Goal: Task Accomplishment & Management: Manage account settings

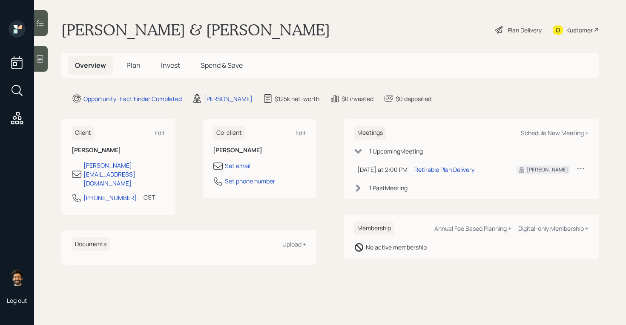
click at [128, 61] on span "Plan" at bounding box center [134, 65] width 14 height 9
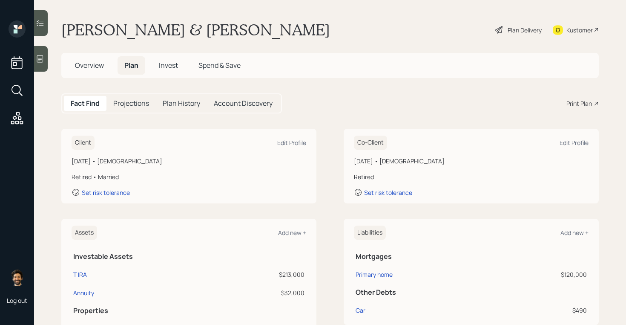
click at [165, 63] on span "Invest" at bounding box center [168, 65] width 19 height 9
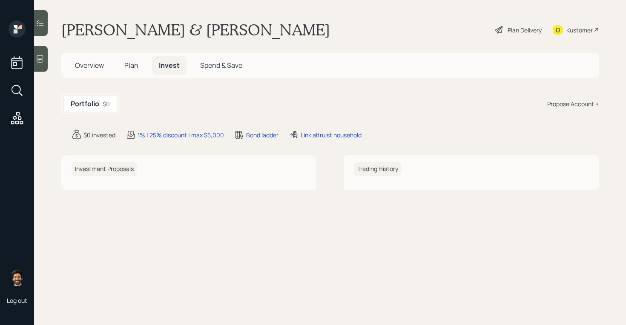
click at [133, 69] on span "Plan" at bounding box center [131, 65] width 14 height 9
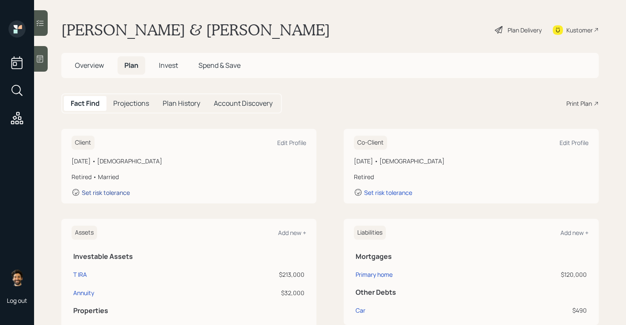
click at [98, 192] on div "Set risk tolerance" at bounding box center [106, 192] width 48 height 8
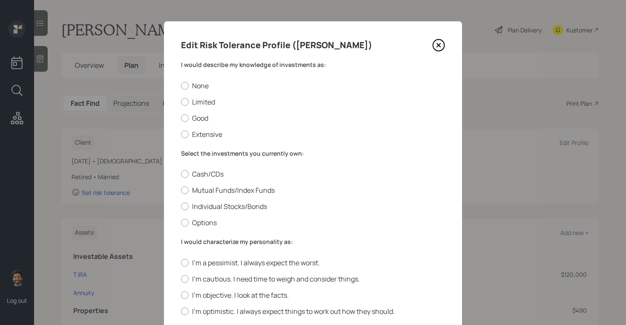
click at [215, 66] on label "I would describe my knowledge of investments as:" at bounding box center [313, 65] width 264 height 9
click at [183, 190] on div at bounding box center [185, 190] width 8 height 8
click at [181, 190] on input "Mutual Funds/Index Funds" at bounding box center [181, 190] width 0 height 0
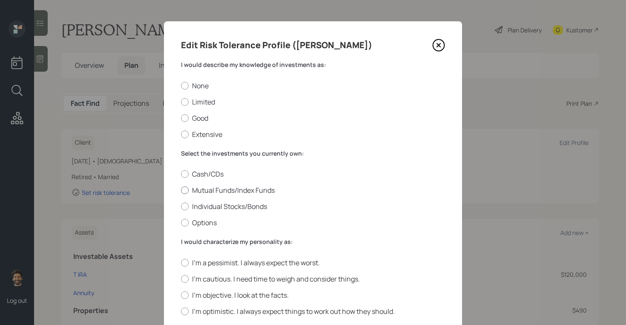
radio input "true"
click at [190, 118] on label "Good" at bounding box center [313, 117] width 264 height 9
click at [181, 118] on input "Good" at bounding box center [181, 118] width 0 height 0
radio input "true"
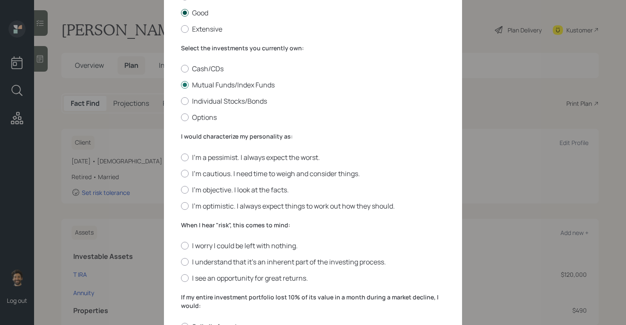
scroll to position [130, 0]
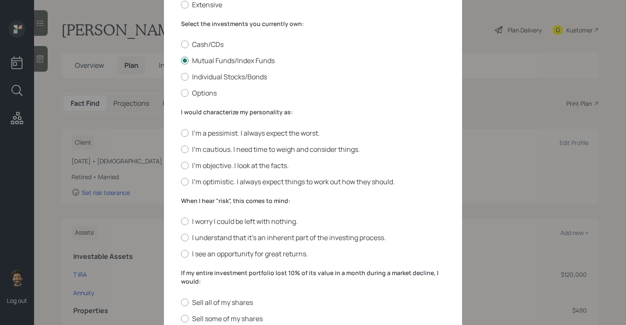
click at [200, 111] on label "I would characterize my personality as:" at bounding box center [313, 112] width 264 height 9
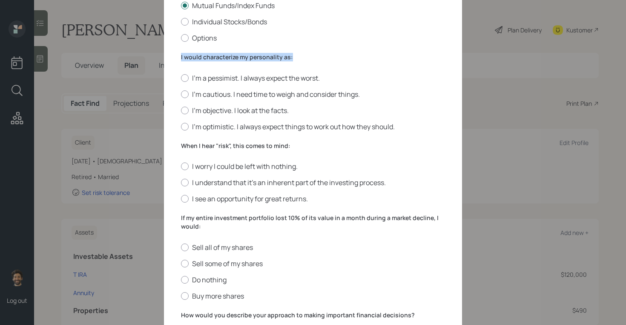
scroll to position [196, 0]
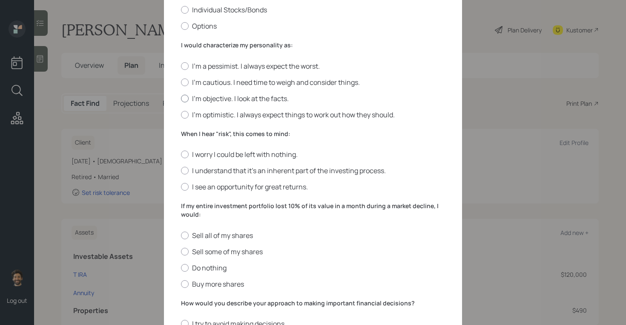
click at [185, 101] on div at bounding box center [185, 99] width 8 height 8
click at [181, 98] on input "I'm objective. I look at the facts." at bounding box center [181, 98] width 0 height 0
radio input "true"
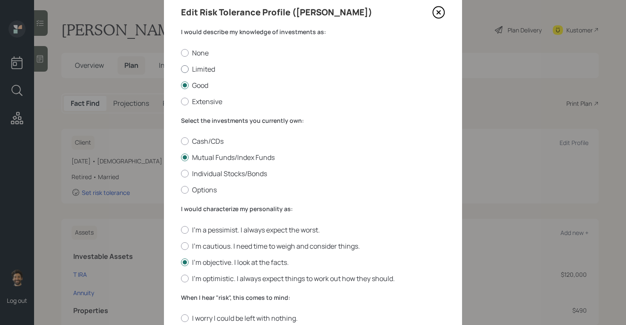
click at [185, 67] on div at bounding box center [185, 69] width 8 height 8
click at [181, 69] on input "Limited" at bounding box center [181, 69] width 0 height 0
radio input "true"
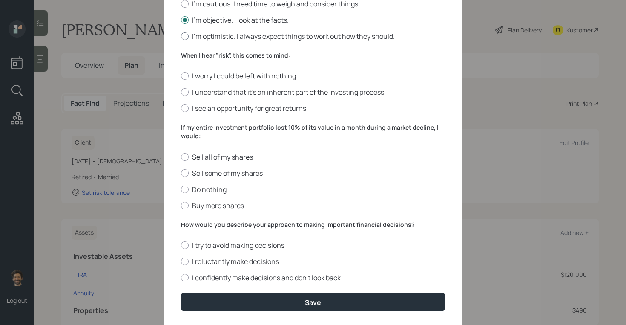
scroll to position [279, 0]
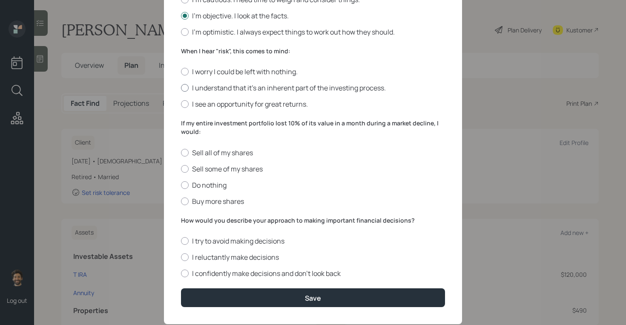
click at [185, 87] on div at bounding box center [185, 88] width 8 height 8
click at [181, 88] on input "I understand that it’s an inherent part of the investing process." at bounding box center [181, 88] width 0 height 0
radio input "true"
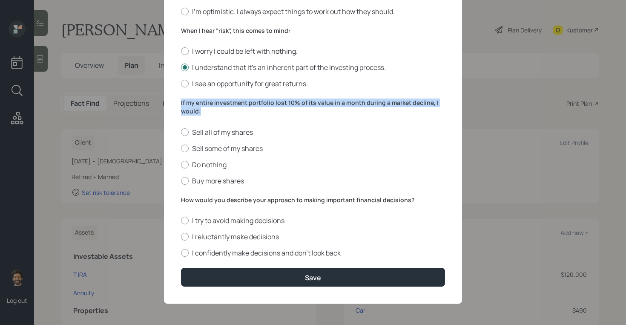
drag, startPoint x: 200, startPoint y: 109, endPoint x: 176, endPoint y: 102, distance: 25.2
click at [176, 102] on div "Edit Risk Tolerance Profile ([PERSON_NAME]) I would describe my knowledge of in…" at bounding box center [313, 13] width 298 height 582
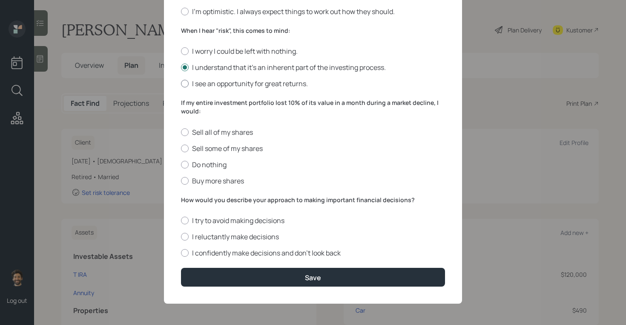
click at [184, 85] on div at bounding box center [185, 84] width 8 height 8
click at [181, 84] on input "I see an opportunity for great returns." at bounding box center [181, 84] width 0 height 0
radio input "true"
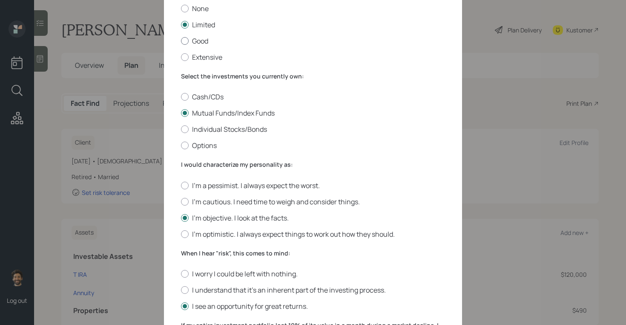
click at [184, 42] on div at bounding box center [185, 41] width 8 height 8
click at [181, 41] on input "Good" at bounding box center [181, 40] width 0 height 0
radio input "true"
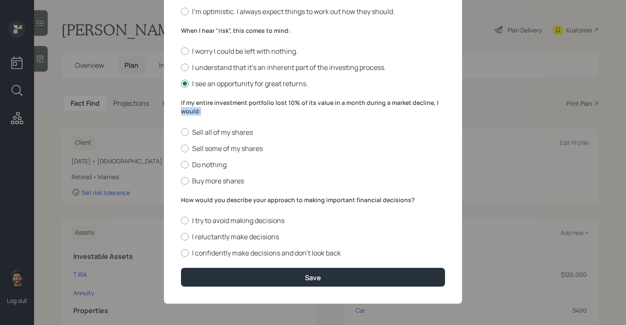
drag, startPoint x: 201, startPoint y: 109, endPoint x: 177, endPoint y: 107, distance: 24.4
click at [177, 107] on div "Edit Risk Tolerance Profile ([PERSON_NAME]) I would describe my knowledge of in…" at bounding box center [313, 13] width 298 height 582
click at [187, 181] on div at bounding box center [185, 181] width 8 height 8
click at [181, 181] on input "Buy more shares" at bounding box center [181, 180] width 0 height 0
radio input "true"
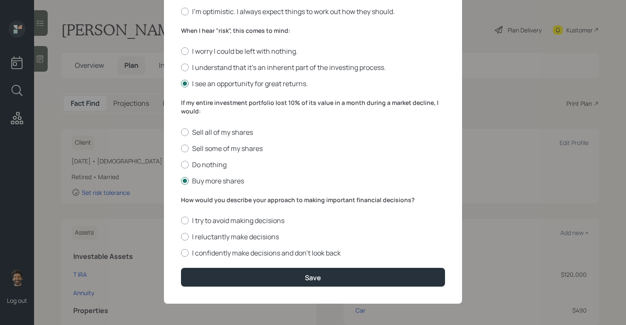
click at [219, 199] on label "How would you describe your approach to making important financial decisions?" at bounding box center [313, 200] width 264 height 9
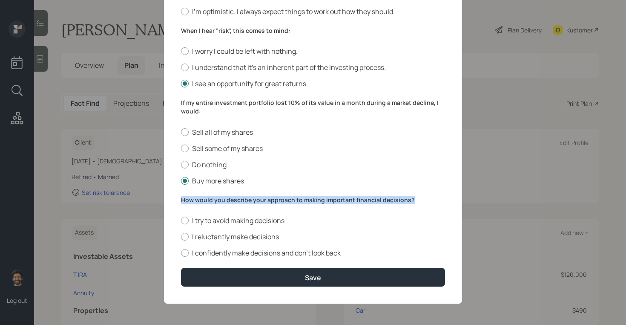
click at [219, 199] on label "How would you describe your approach to making important financial decisions?" at bounding box center [313, 200] width 264 height 9
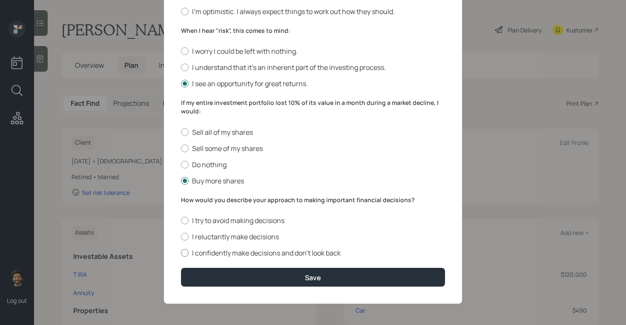
click at [191, 252] on label "I confidently make decisions and don’t look back" at bounding box center [313, 252] width 264 height 9
click at [181, 253] on input "I confidently make decisions and don’t look back" at bounding box center [181, 253] width 0 height 0
radio input "true"
click at [199, 267] on form "I would describe my knowledge of investments as: None Limited Good Extensive Se…" at bounding box center [313, 23] width 264 height 525
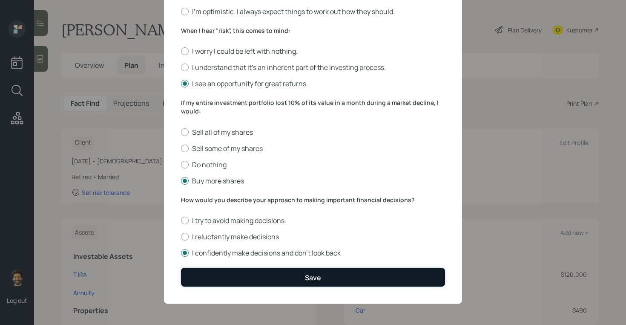
click at [200, 279] on button "Save" at bounding box center [313, 277] width 264 height 18
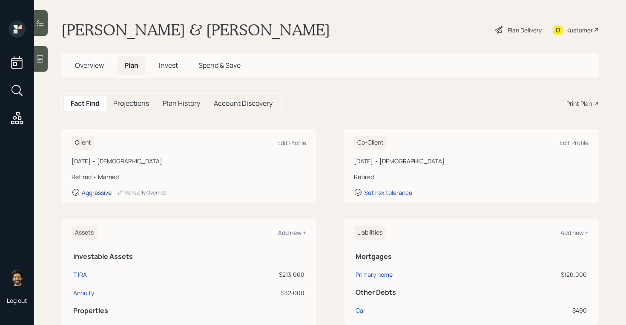
click at [104, 192] on div "Aggressive" at bounding box center [97, 192] width 30 height 8
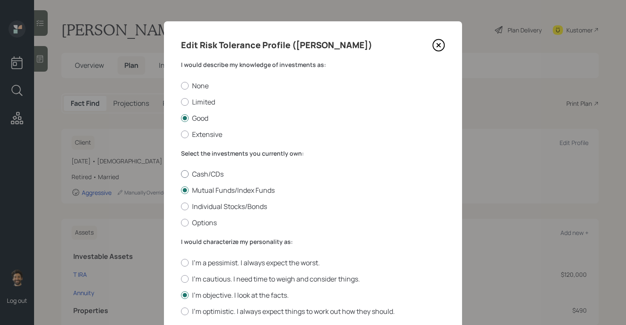
scroll to position [300, 0]
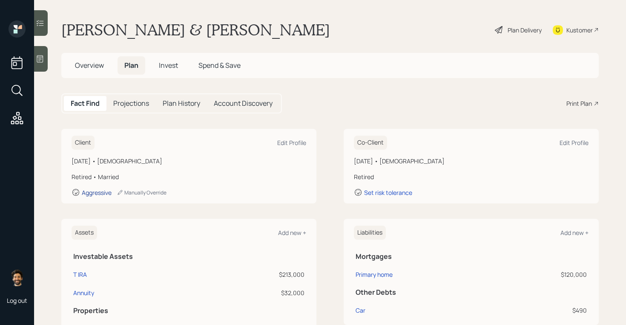
click at [96, 193] on div "Aggressive" at bounding box center [97, 192] width 30 height 8
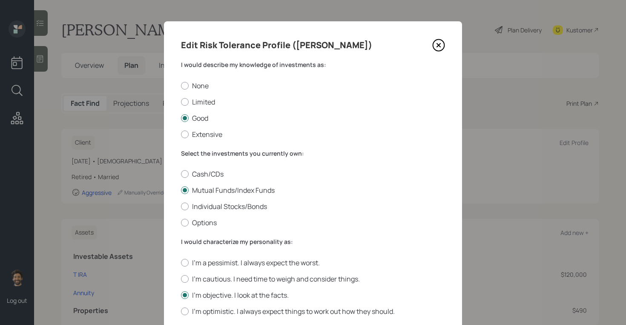
scroll to position [300, 0]
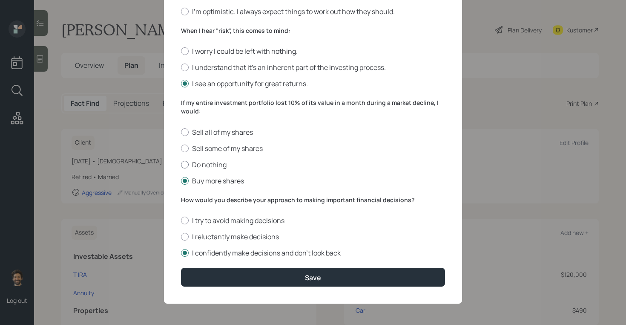
click at [190, 162] on label "Do nothing" at bounding box center [313, 164] width 264 height 9
click at [181, 164] on input "Do nothing" at bounding box center [181, 164] width 0 height 0
radio input "true"
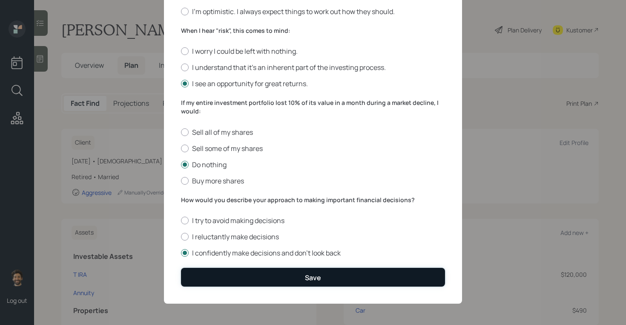
click at [201, 282] on button "Save" at bounding box center [313, 277] width 264 height 18
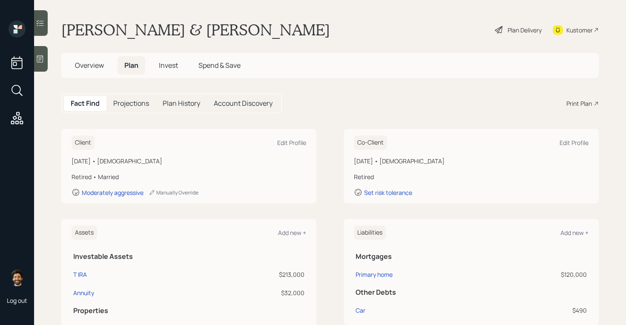
click at [101, 66] on span "Overview" at bounding box center [89, 65] width 29 height 9
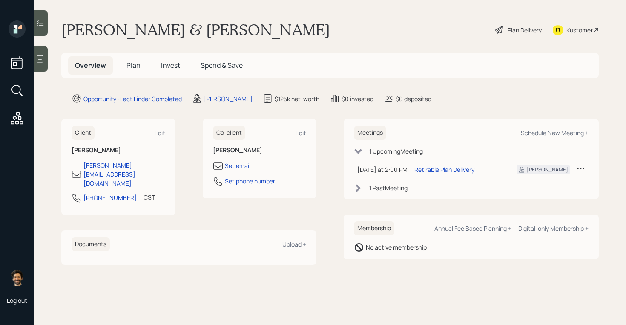
click at [134, 64] on span "Plan" at bounding box center [134, 65] width 14 height 9
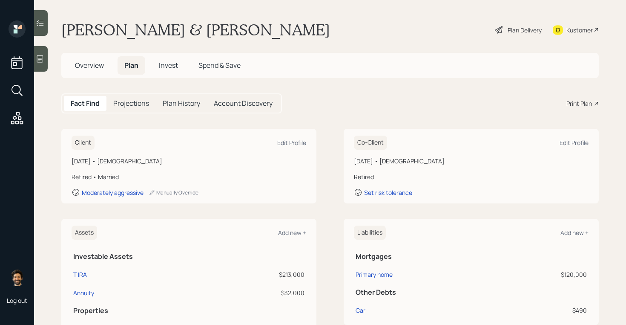
click at [166, 66] on span "Invest" at bounding box center [168, 65] width 19 height 9
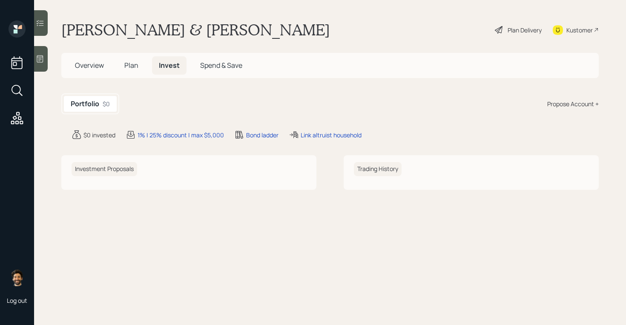
click at [126, 66] on span "Plan" at bounding box center [131, 65] width 14 height 9
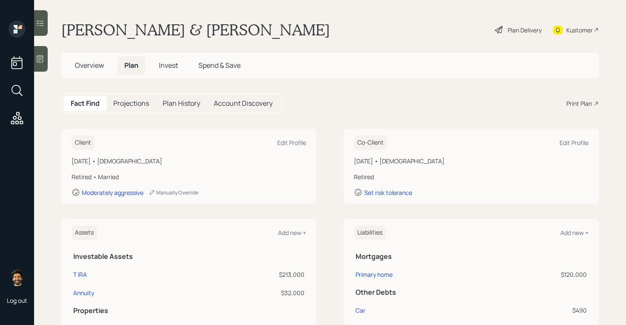
click at [170, 67] on span "Invest" at bounding box center [168, 65] width 19 height 9
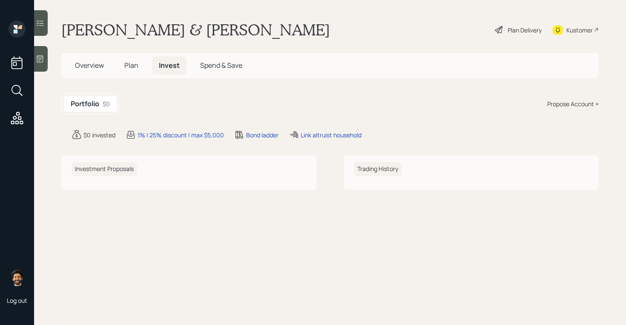
click at [556, 101] on div "Propose Account +" at bounding box center [574, 103] width 52 height 9
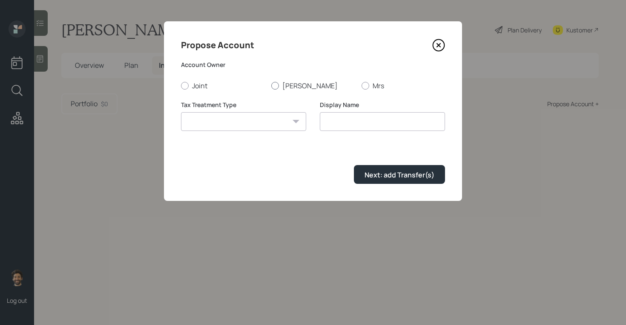
click at [287, 83] on label "[PERSON_NAME]" at bounding box center [313, 85] width 84 height 9
click at [271, 85] on input "[PERSON_NAME]" at bounding box center [271, 85] width 0 height 0
radio input "true"
click at [268, 118] on select "[PERSON_NAME] Taxable Traditional" at bounding box center [243, 121] width 125 height 19
select select "traditional"
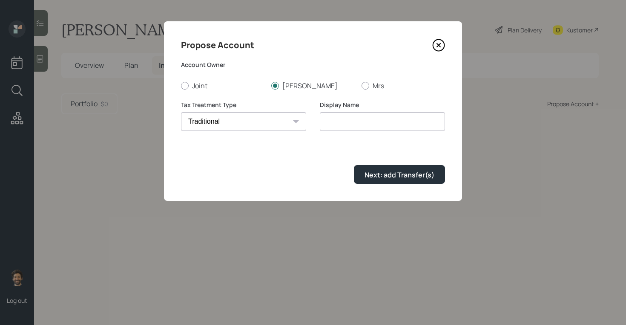
click at [181, 112] on select "[PERSON_NAME] Taxable Traditional" at bounding box center [243, 121] width 125 height 19
type input "Traditional"
click at [369, 167] on button "Next: add Transfer(s)" at bounding box center [399, 174] width 91 height 18
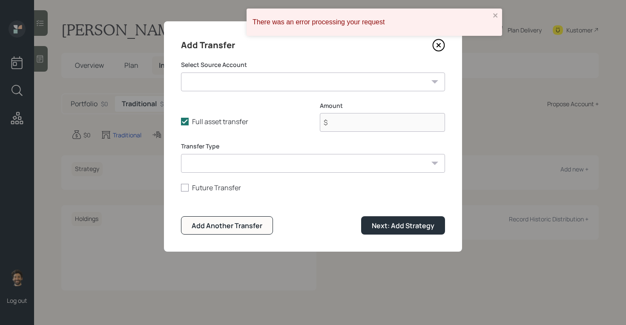
click at [222, 89] on select "T IRA ($213,000 | IRA) Annuity ($32,000 | Taxable Investment)" at bounding box center [313, 81] width 264 height 19
select select "54fffdcb-c5ad-4a43-90d3-430bb24affb9"
click at [181, 72] on select "T IRA ($213,000 | IRA) Annuity ($32,000 | Taxable Investment)" at bounding box center [313, 81] width 264 height 19
type input "$ 213,000"
click at [202, 164] on select "ACAT Transfer Non ACAT Transfer Capitalize Rollover Rollover Deposit" at bounding box center [313, 163] width 264 height 19
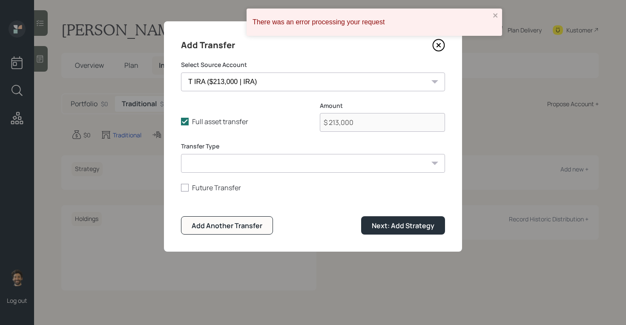
select select "acat_transfer"
click at [181, 154] on select "ACAT Transfer Non ACAT Transfer Capitalize Rollover Rollover Deposit" at bounding box center [313, 163] width 264 height 19
click at [397, 224] on div "Next: Add Strategy" at bounding box center [403, 225] width 63 height 9
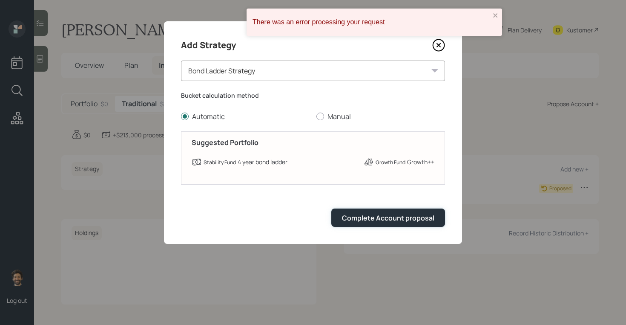
click at [397, 224] on button "Complete Account proposal" at bounding box center [389, 217] width 114 height 18
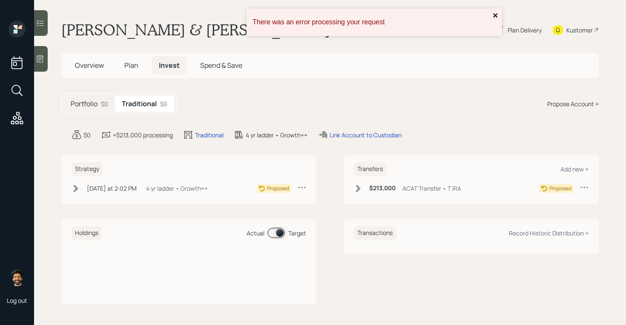
click at [496, 16] on icon "close" at bounding box center [496, 15] width 4 height 4
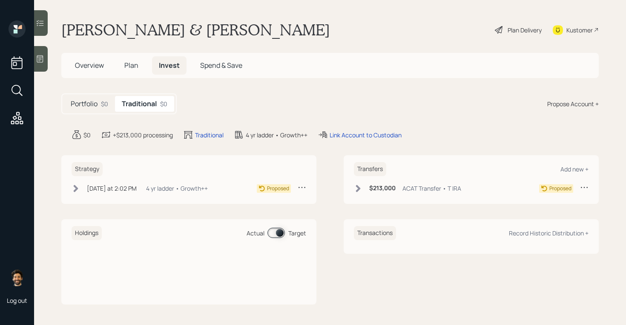
click at [528, 32] on div "Plan Delivery" at bounding box center [525, 30] width 34 height 9
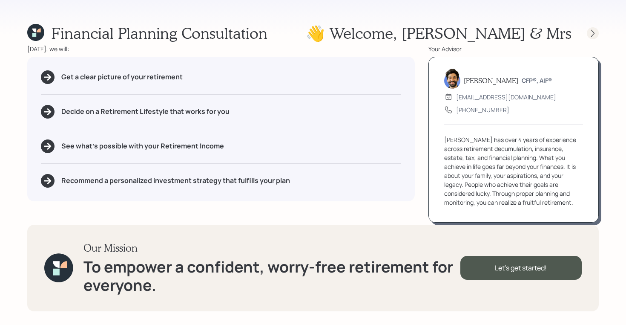
click at [589, 33] on icon at bounding box center [593, 33] width 9 height 9
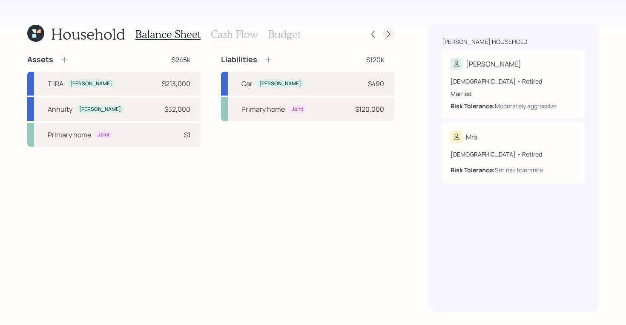
click at [386, 34] on icon at bounding box center [388, 34] width 9 height 9
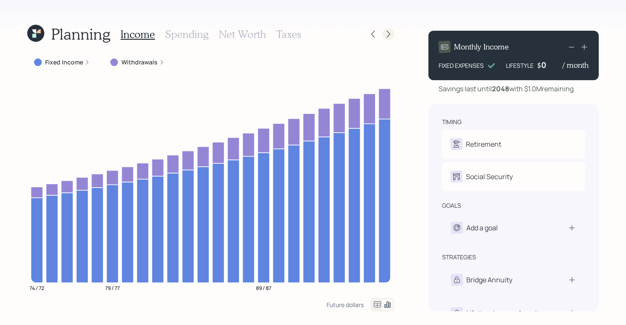
click at [385, 35] on icon at bounding box center [388, 34] width 9 height 9
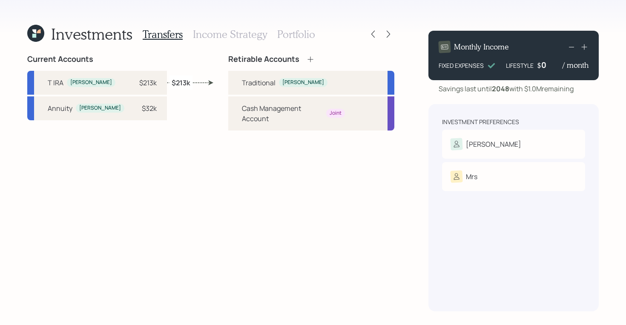
click at [244, 32] on h3 "Income Strategy" at bounding box center [230, 34] width 74 height 12
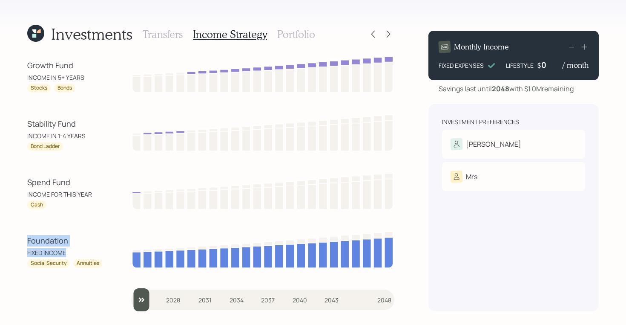
drag, startPoint x: 72, startPoint y: 251, endPoint x: 13, endPoint y: 241, distance: 59.7
click at [13, 241] on div "Investments Transfers Income Strategy Portfolio Growth Fund INCOME IN 5+ YEARS …" at bounding box center [313, 162] width 626 height 325
click at [58, 195] on div "INCOME FOR THIS YEAR" at bounding box center [65, 194] width 77 height 9
drag, startPoint x: 53, startPoint y: 200, endPoint x: 26, endPoint y: 181, distance: 32.4
click at [26, 181] on div "Investments Transfers Income Strategy Portfolio Growth Fund INCOME IN 5+ YEARS …" at bounding box center [313, 162] width 626 height 325
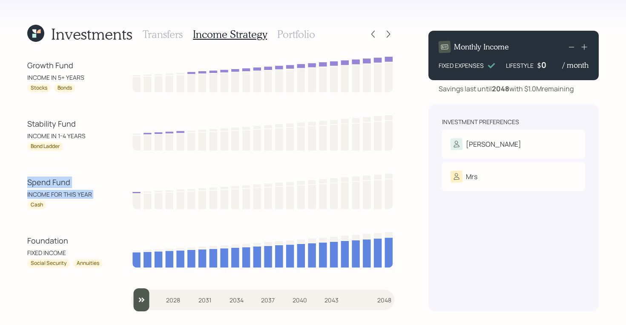
click at [80, 186] on div "Spend Fund" at bounding box center [65, 182] width 77 height 12
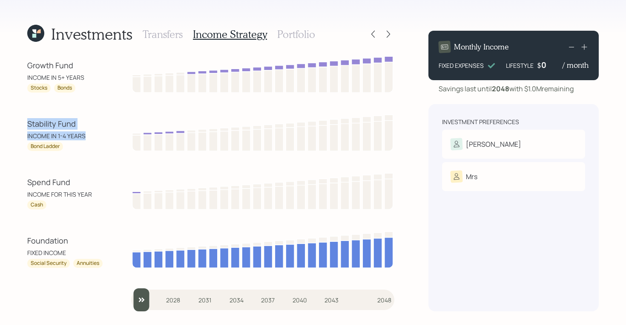
drag, startPoint x: 84, startPoint y: 137, endPoint x: 26, endPoint y: 125, distance: 59.9
click at [26, 125] on div "Investments Transfers Income Strategy Portfolio Growth Fund INCOME IN 5+ YEARS …" at bounding box center [313, 162] width 626 height 325
click at [41, 147] on div "Bond Ladder" at bounding box center [45, 146] width 29 height 7
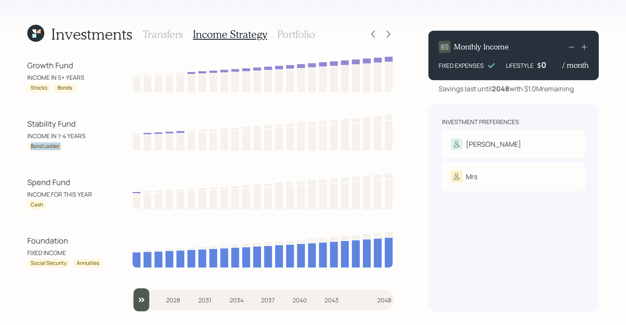
click at [179, 108] on div "Growth Fund INCOME IN 5+ YEARS Stocks Bonds Stability Fund INCOME IN 1-4 YEARS …" at bounding box center [210, 183] width 367 height 257
click at [28, 123] on div "Stability Fund" at bounding box center [65, 124] width 77 height 12
drag, startPoint x: 28, startPoint y: 123, endPoint x: 67, endPoint y: 123, distance: 39.2
click at [67, 123] on div "Stability Fund" at bounding box center [65, 124] width 77 height 12
drag, startPoint x: 28, startPoint y: 137, endPoint x: 95, endPoint y: 134, distance: 66.5
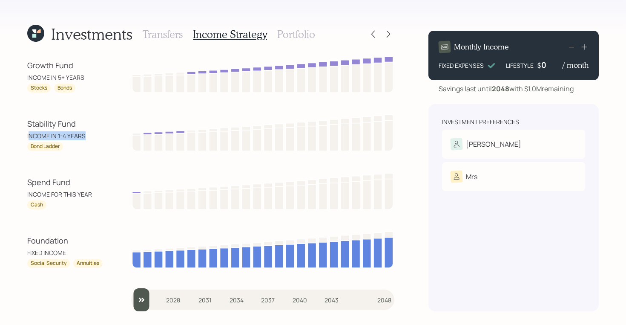
click at [95, 134] on div "INCOME IN 1-4 YEARS" at bounding box center [65, 135] width 77 height 9
click at [70, 195] on div "INCOME FOR THIS YEAR" at bounding box center [65, 194] width 77 height 9
drag, startPoint x: 28, startPoint y: 136, endPoint x: 84, endPoint y: 136, distance: 55.8
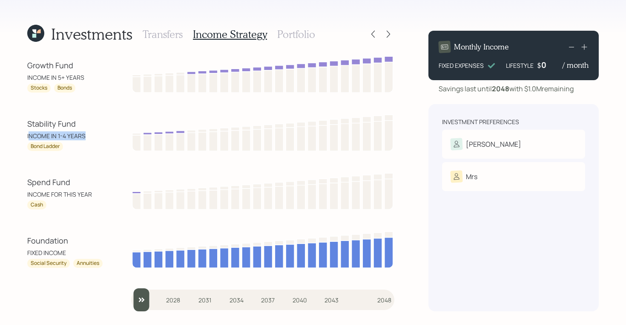
click at [84, 136] on div "INCOME IN 1-4 YEARS" at bounding box center [65, 135] width 77 height 9
drag, startPoint x: 24, startPoint y: 64, endPoint x: 76, endPoint y: 67, distance: 52.5
click at [76, 67] on div "Investments Transfers Income Strategy Portfolio Growth Fund INCOME IN 5+ YEARS …" at bounding box center [313, 162] width 626 height 325
drag, startPoint x: 48, startPoint y: 88, endPoint x: 25, endPoint y: 88, distance: 23.4
click at [25, 88] on div "Investments Transfers Income Strategy Portfolio Growth Fund INCOME IN 5+ YEARS …" at bounding box center [313, 162] width 626 height 325
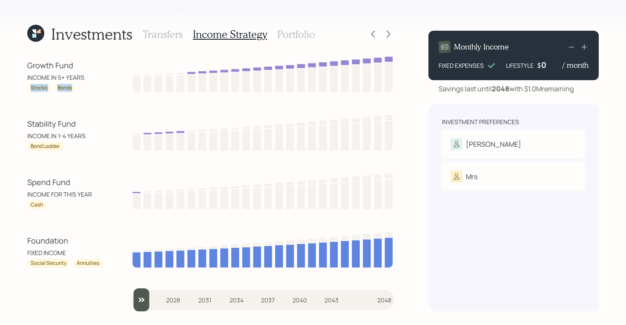
drag, startPoint x: 72, startPoint y: 87, endPoint x: 23, endPoint y: 90, distance: 49.1
click at [23, 90] on div "Investments Transfers Income Strategy Portfolio Growth Fund INCOME IN 5+ YEARS …" at bounding box center [313, 162] width 626 height 325
click at [287, 31] on h3 "Portfolio" at bounding box center [296, 34] width 38 height 12
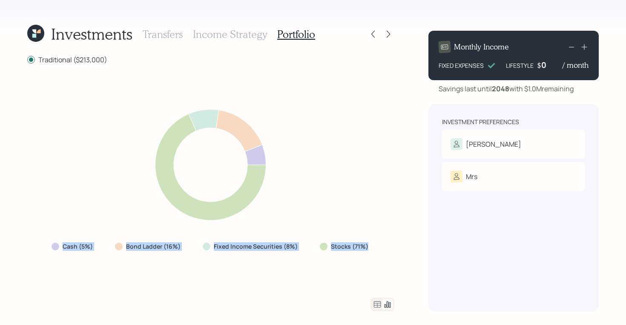
drag, startPoint x: 370, startPoint y: 249, endPoint x: 54, endPoint y: 246, distance: 316.2
click at [54, 246] on div "Cash (5%) Bond Ladder (16%) Fixed Income Securities (8%) Stocks (71%)" at bounding box center [211, 246] width 332 height 15
click at [376, 303] on icon at bounding box center [377, 304] width 10 height 10
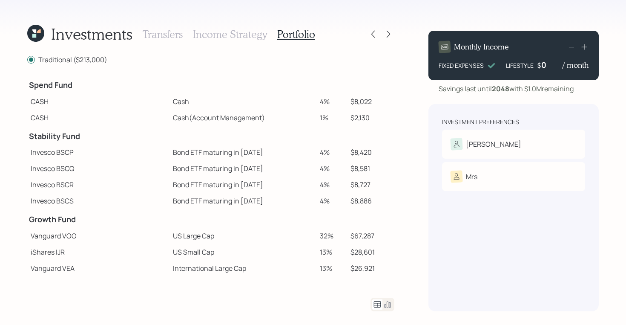
scroll to position [116, 0]
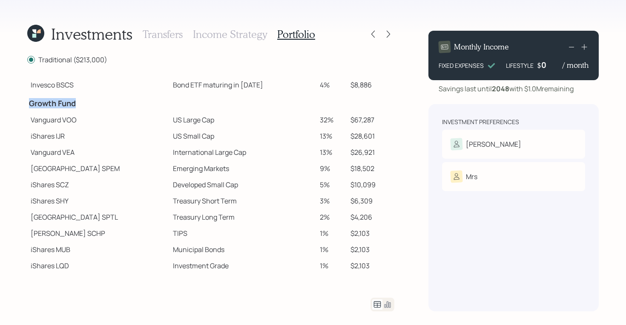
drag, startPoint x: 27, startPoint y: 105, endPoint x: 75, endPoint y: 110, distance: 48.4
click at [75, 110] on td "Growth Fund" at bounding box center [98, 102] width 142 height 19
drag, startPoint x: 30, startPoint y: 122, endPoint x: 65, endPoint y: 123, distance: 35.0
click at [65, 123] on td "Vanguard VOO" at bounding box center [98, 120] width 142 height 16
drag, startPoint x: 28, startPoint y: 138, endPoint x: 58, endPoint y: 138, distance: 29.8
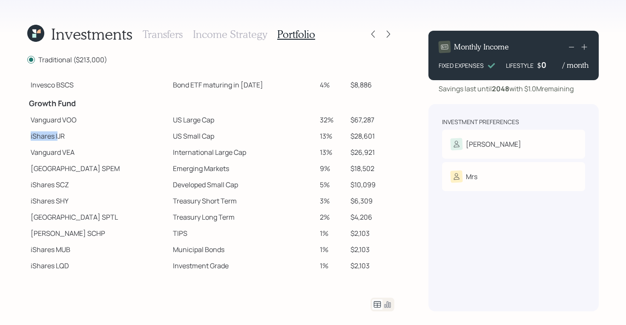
click at [58, 138] on td "iShares IJR" at bounding box center [98, 136] width 142 height 16
drag, startPoint x: 30, startPoint y: 168, endPoint x: 88, endPoint y: 169, distance: 58.4
click at [88, 169] on td "[GEOGRAPHIC_DATA]" at bounding box center [98, 168] width 142 height 16
drag, startPoint x: 32, startPoint y: 232, endPoint x: 58, endPoint y: 233, distance: 26.0
click at [58, 233] on td "[PERSON_NAME] SCHP" at bounding box center [98, 233] width 142 height 16
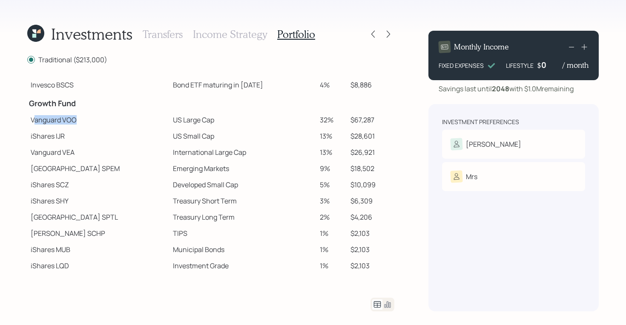
drag, startPoint x: 33, startPoint y: 120, endPoint x: 78, endPoint y: 120, distance: 45.2
click at [78, 120] on td "Vanguard VOO" at bounding box center [98, 120] width 142 height 16
click at [52, 114] on td "Vanguard VOO" at bounding box center [98, 120] width 142 height 16
drag, startPoint x: 31, startPoint y: 120, endPoint x: 189, endPoint y: 122, distance: 158.5
click at [189, 122] on tr "Vanguard VOO US Large Cap 32% $67,287" at bounding box center [210, 120] width 367 height 16
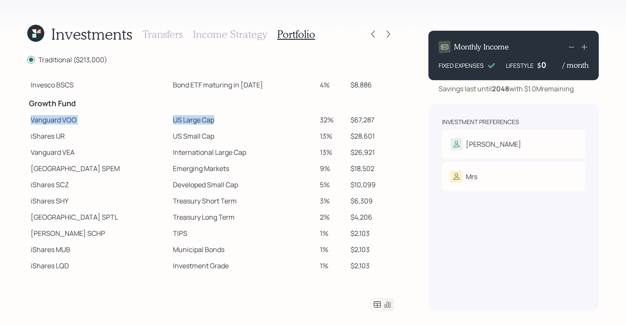
click at [33, 119] on td "Vanguard VOO" at bounding box center [98, 120] width 142 height 16
drag, startPoint x: 32, startPoint y: 119, endPoint x: 189, endPoint y: 120, distance: 156.8
click at [189, 120] on tr "Vanguard VOO US Large Cap 32% $67,287" at bounding box center [210, 120] width 367 height 16
click at [31, 122] on td "Vanguard VOO" at bounding box center [98, 120] width 142 height 16
drag, startPoint x: 31, startPoint y: 120, endPoint x: 195, endPoint y: 117, distance: 164.1
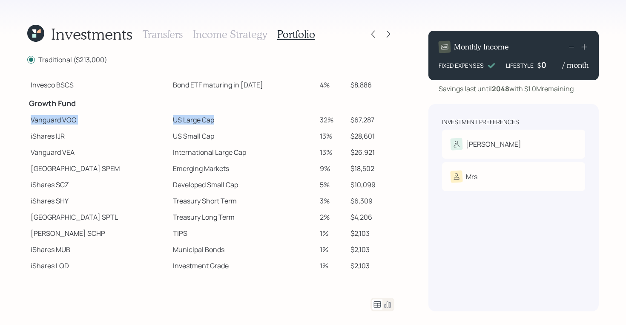
click at [195, 117] on tr "Vanguard VOO US Large Cap 32% $67,287" at bounding box center [210, 120] width 367 height 16
drag, startPoint x: 27, startPoint y: 135, endPoint x: 191, endPoint y: 134, distance: 163.7
click at [191, 134] on tr "iShares IJR US Small Cap 13% $28,601" at bounding box center [210, 136] width 367 height 16
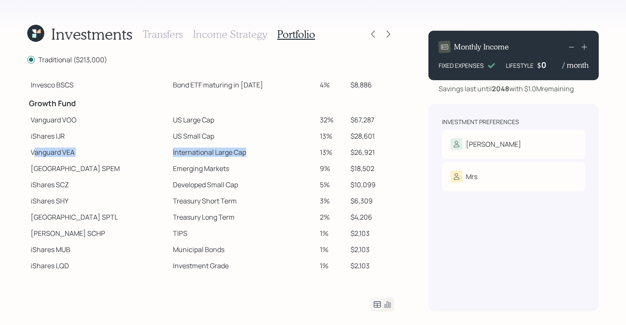
drag, startPoint x: 33, startPoint y: 155, endPoint x: 209, endPoint y: 158, distance: 176.0
click at [209, 158] on tr "Vanguard VEA International Large Cap 13% $26,921" at bounding box center [210, 152] width 367 height 16
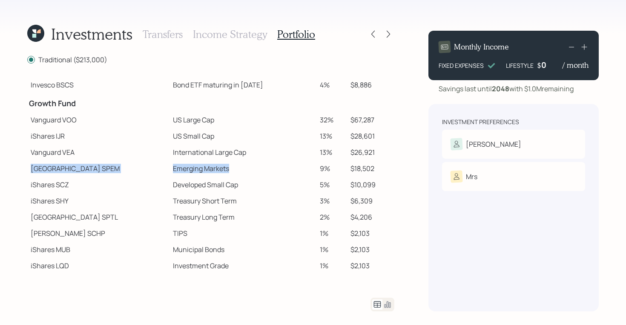
drag, startPoint x: 32, startPoint y: 165, endPoint x: 197, endPoint y: 167, distance: 164.9
click at [197, 167] on tr "State Street SPEM Emerging Markets 9% $18,502" at bounding box center [210, 168] width 367 height 16
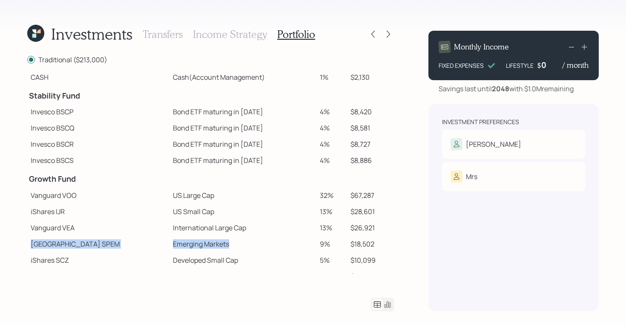
scroll to position [42, 0]
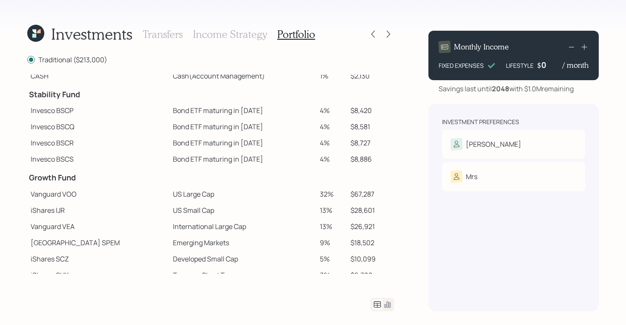
click at [55, 202] on td "iShares IJR" at bounding box center [98, 210] width 142 height 16
drag, startPoint x: 32, startPoint y: 180, endPoint x: 83, endPoint y: 181, distance: 51.1
click at [83, 181] on h4 "Growth Fund" at bounding box center [98, 177] width 139 height 9
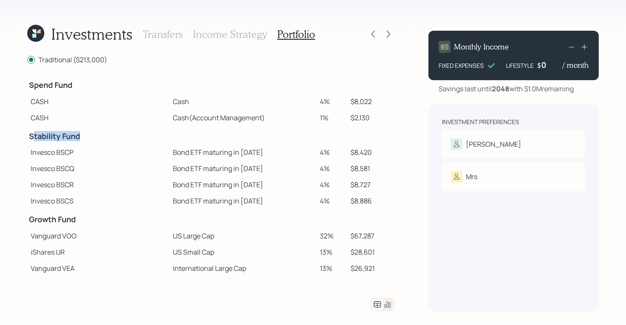
drag, startPoint x: 32, startPoint y: 139, endPoint x: 90, endPoint y: 141, distance: 58.8
click at [90, 141] on td "Stability Fund" at bounding box center [98, 135] width 142 height 19
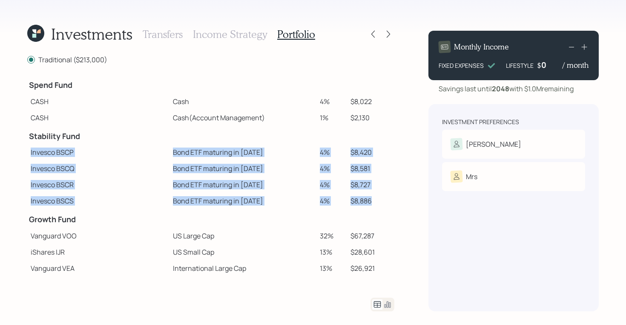
drag, startPoint x: 367, startPoint y: 199, endPoint x: 29, endPoint y: 145, distance: 342.6
click at [29, 145] on tbody "Spend Fund CASH Cash 4% $8,022 CASH Cash (Account Management) 1% $2,130 Stabili…" at bounding box center [210, 232] width 367 height 315
click at [222, 155] on td "Bond ETF maturing in [DATE]" at bounding box center [243, 152] width 147 height 16
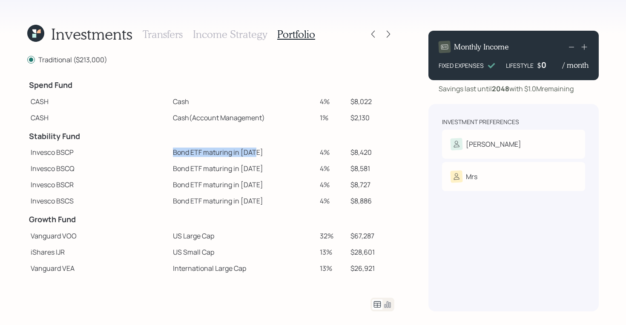
drag, startPoint x: 140, startPoint y: 153, endPoint x: 225, endPoint y: 154, distance: 84.8
click at [225, 154] on td "Bond ETF maturing in [DATE]" at bounding box center [243, 152] width 147 height 16
drag, startPoint x: 142, startPoint y: 167, endPoint x: 241, endPoint y: 165, distance: 98.9
click at [241, 165] on td "Bond ETF maturing in [DATE]" at bounding box center [243, 168] width 147 height 16
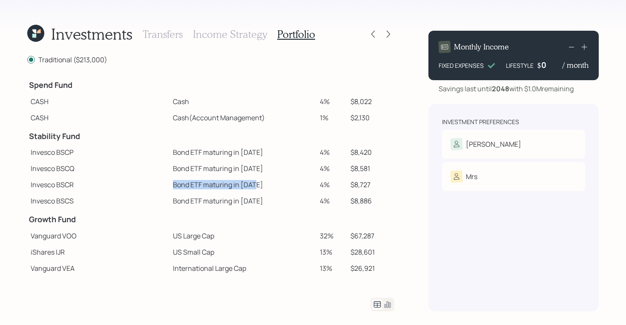
drag, startPoint x: 140, startPoint y: 187, endPoint x: 257, endPoint y: 184, distance: 117.2
click at [257, 184] on td "Bond ETF maturing in [DATE]" at bounding box center [243, 184] width 147 height 16
drag, startPoint x: 140, startPoint y: 203, endPoint x: 240, endPoint y: 198, distance: 99.4
click at [240, 198] on td "Bond ETF maturing in [DATE]" at bounding box center [243, 201] width 147 height 16
drag, startPoint x: 367, startPoint y: 153, endPoint x: 295, endPoint y: 152, distance: 72.5
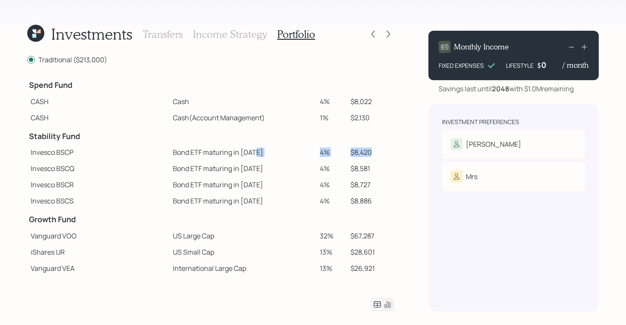
click at [295, 152] on tr "Invesco BSCP Bond ETF maturing in [DATE] 4% $8,420" at bounding box center [210, 152] width 367 height 16
click at [364, 151] on td "$8,420" at bounding box center [370, 152] width 47 height 16
drag, startPoint x: 369, startPoint y: 151, endPoint x: 306, endPoint y: 151, distance: 62.6
click at [306, 151] on tr "Invesco BSCP Bond ETF maturing in [DATE] 4% $8,420" at bounding box center [210, 152] width 367 height 16
click at [389, 31] on icon at bounding box center [388, 34] width 9 height 9
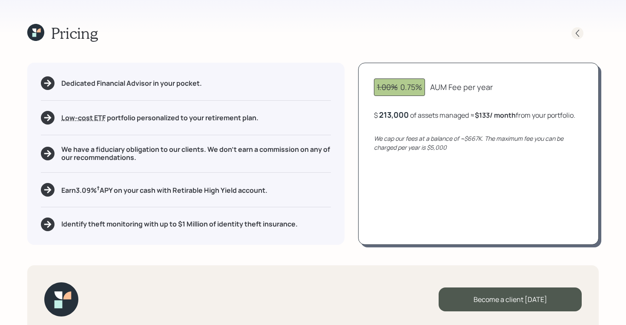
click at [580, 33] on icon at bounding box center [578, 33] width 9 height 9
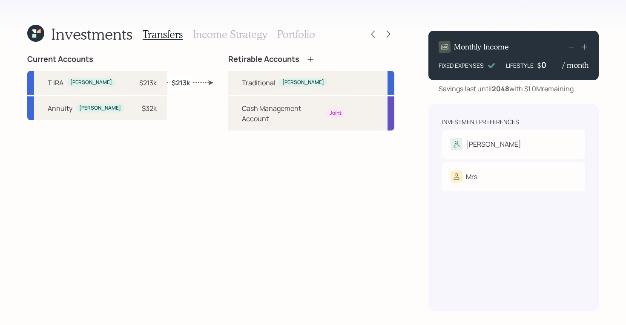
click at [216, 35] on h3 "Income Strategy" at bounding box center [230, 34] width 74 height 12
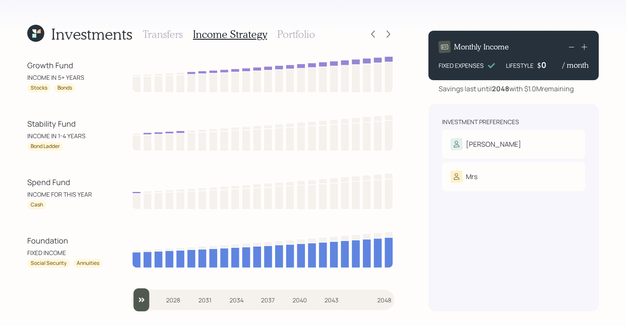
click at [294, 44] on div "Investments Transfers Income Strategy Portfolio Growth Fund INCOME IN 5+ YEARS …" at bounding box center [210, 167] width 367 height 287
click at [292, 37] on h3 "Portfolio" at bounding box center [296, 34] width 38 height 12
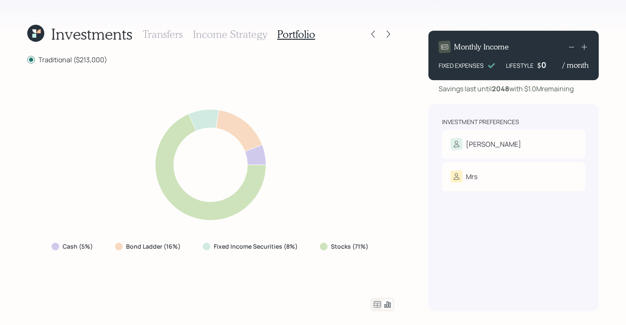
click at [373, 305] on icon at bounding box center [377, 304] width 10 height 10
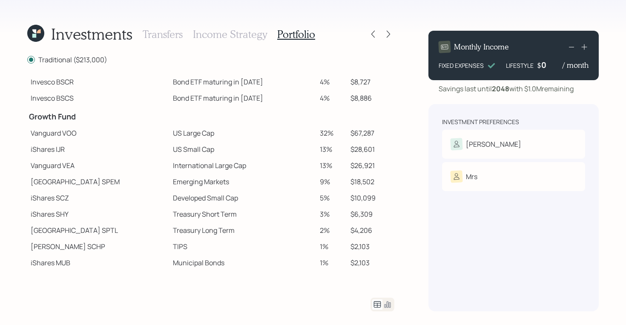
scroll to position [116, 0]
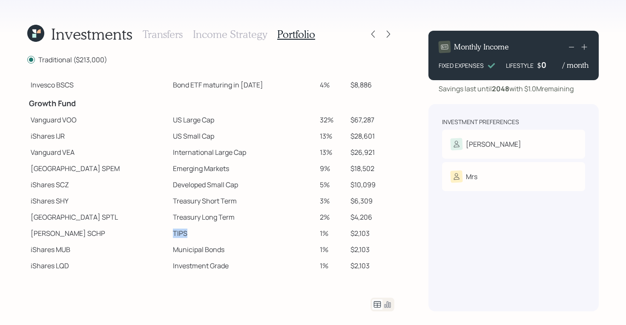
drag, startPoint x: 141, startPoint y: 231, endPoint x: 156, endPoint y: 231, distance: 14.9
click at [170, 231] on td "TIPS" at bounding box center [243, 233] width 147 height 16
drag, startPoint x: 140, startPoint y: 247, endPoint x: 195, endPoint y: 251, distance: 55.5
click at [195, 251] on td "Municipal Bonds" at bounding box center [243, 249] width 147 height 16
click at [170, 249] on td "Municipal Bonds" at bounding box center [243, 249] width 147 height 16
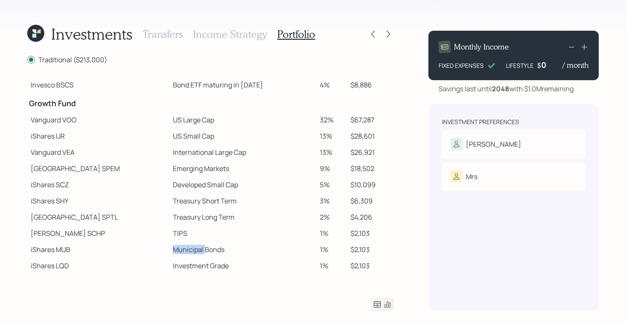
drag, startPoint x: 139, startPoint y: 248, endPoint x: 173, endPoint y: 251, distance: 33.7
click at [173, 251] on td "Municipal Bonds" at bounding box center [243, 249] width 147 height 16
drag, startPoint x: 141, startPoint y: 200, endPoint x: 168, endPoint y: 200, distance: 26.8
click at [170, 200] on td "Treasury Short Term" at bounding box center [243, 201] width 147 height 16
drag, startPoint x: 140, startPoint y: 216, endPoint x: 167, endPoint y: 218, distance: 27.8
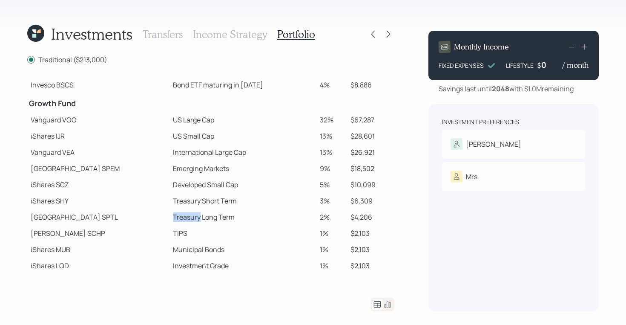
click at [170, 218] on td "Treasury Long Term" at bounding box center [243, 217] width 147 height 16
drag, startPoint x: 139, startPoint y: 251, endPoint x: 199, endPoint y: 250, distance: 60.1
click at [199, 250] on td "Municipal Bonds" at bounding box center [243, 249] width 147 height 16
drag, startPoint x: 55, startPoint y: 264, endPoint x: 203, endPoint y: 263, distance: 147.5
click at [203, 263] on tr "iShares LQD Investment Grade 1% $2,103" at bounding box center [210, 265] width 367 height 16
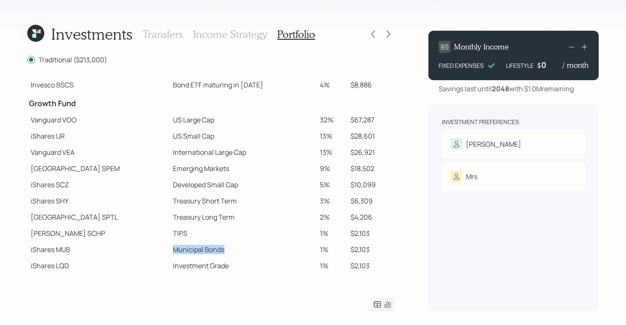
drag, startPoint x: 141, startPoint y: 249, endPoint x: 194, endPoint y: 249, distance: 53.7
click at [194, 249] on td "Municipal Bonds" at bounding box center [243, 249] width 147 height 16
drag, startPoint x: 141, startPoint y: 266, endPoint x: 201, endPoint y: 268, distance: 60.1
click at [201, 268] on td "Investment Grade" at bounding box center [243, 265] width 147 height 16
drag, startPoint x: 199, startPoint y: 260, endPoint x: 133, endPoint y: 260, distance: 66.1
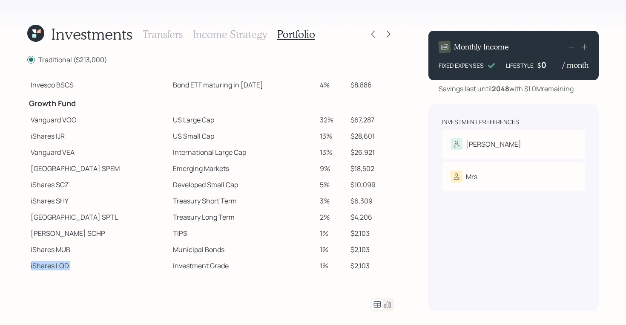
click at [133, 260] on tr "iShares LQD Investment Grade 1% $2,103" at bounding box center [210, 265] width 367 height 16
click at [170, 264] on td "Investment Grade" at bounding box center [243, 265] width 147 height 16
drag, startPoint x: 140, startPoint y: 265, endPoint x: 198, endPoint y: 266, distance: 58.0
click at [198, 266] on td "Investment Grade" at bounding box center [243, 265] width 147 height 16
click at [170, 267] on td "Investment Grade" at bounding box center [243, 265] width 147 height 16
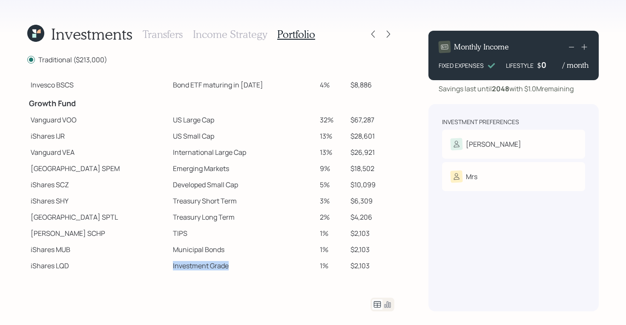
drag, startPoint x: 137, startPoint y: 263, endPoint x: 202, endPoint y: 266, distance: 65.7
click at [202, 266] on td "Investment Grade" at bounding box center [243, 265] width 147 height 16
click at [390, 32] on icon at bounding box center [388, 34] width 9 height 9
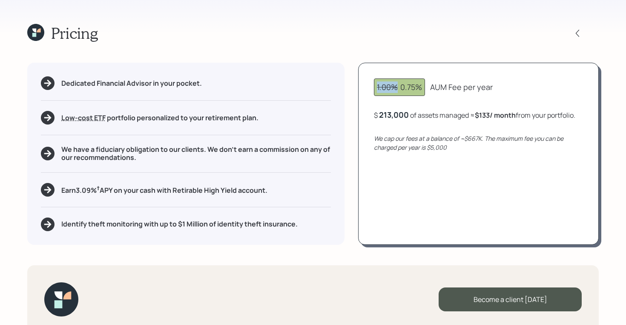
drag, startPoint x: 398, startPoint y: 89, endPoint x: 375, endPoint y: 89, distance: 22.6
click at [375, 89] on div "1.00% 0.75%" at bounding box center [399, 86] width 51 height 17
drag, startPoint x: 402, startPoint y: 86, endPoint x: 499, endPoint y: 88, distance: 97.6
click at [499, 88] on div "1.00% 0.75% AUM Fee per year" at bounding box center [478, 86] width 209 height 17
click at [434, 85] on div "AUM Fee per year" at bounding box center [461, 87] width 63 height 12
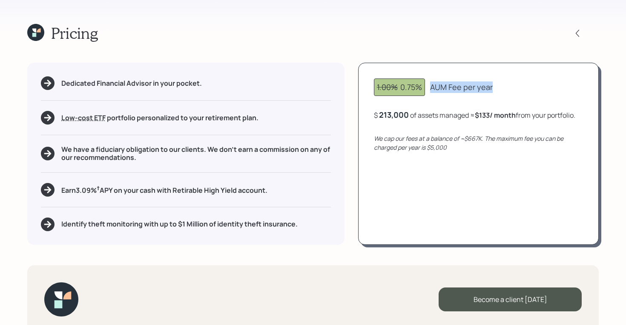
drag, startPoint x: 432, startPoint y: 89, endPoint x: 502, endPoint y: 90, distance: 70.3
click at [502, 90] on div "1.00% 0.75% AUM Fee per year" at bounding box center [478, 86] width 209 height 17
drag, startPoint x: 377, startPoint y: 115, endPoint x: 409, endPoint y: 117, distance: 32.0
click at [409, 117] on div "$ 213,000 of assets managed ≈ $133 / month from your portfolio ." at bounding box center [475, 115] width 202 height 11
click at [427, 115] on div "$ 213,000 of assets managed ≈ $133 / month from your portfolio ." at bounding box center [475, 115] width 202 height 11
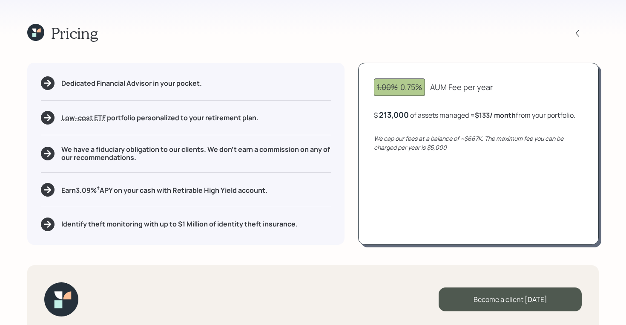
drag, startPoint x: 477, startPoint y: 116, endPoint x: 509, endPoint y: 117, distance: 32.0
click at [509, 117] on div "$ 213,000 of assets managed ≈ $133 / month from your portfolio ." at bounding box center [475, 115] width 202 height 11
drag, startPoint x: 474, startPoint y: 115, endPoint x: 585, endPoint y: 115, distance: 111.2
click at [585, 115] on div "1.00% 0.75% AUM Fee per year $ 213,000 of assets managed ≈ $133 / month from yo…" at bounding box center [478, 154] width 241 height 182
click at [525, 115] on div "$ 213,000 of assets managed ≈ $133 / month from your portfolio ." at bounding box center [475, 115] width 202 height 11
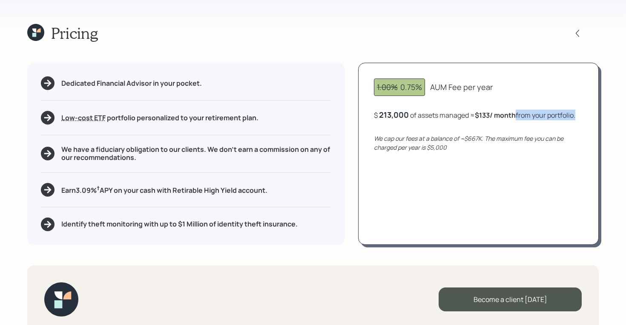
drag, startPoint x: 520, startPoint y: 114, endPoint x: 583, endPoint y: 116, distance: 62.3
click at [583, 116] on div "$ 213,000 of assets managed ≈ $133 / month from your portfolio ." at bounding box center [478, 115] width 209 height 11
click at [29, 34] on icon at bounding box center [35, 32] width 17 height 17
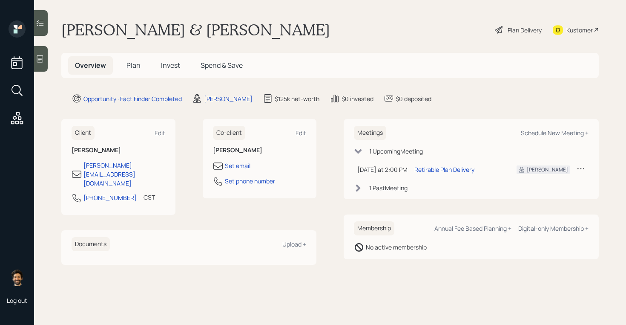
click at [130, 63] on span "Plan" at bounding box center [134, 65] width 14 height 9
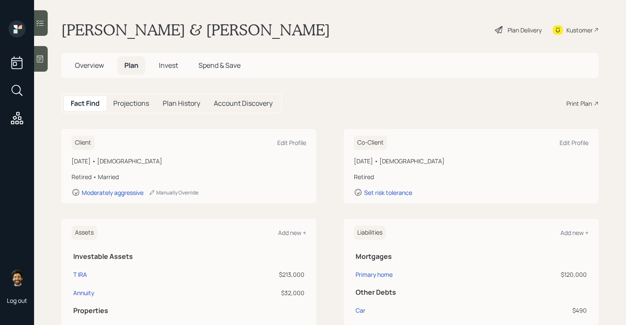
click at [84, 69] on span "Overview" at bounding box center [89, 65] width 29 height 9
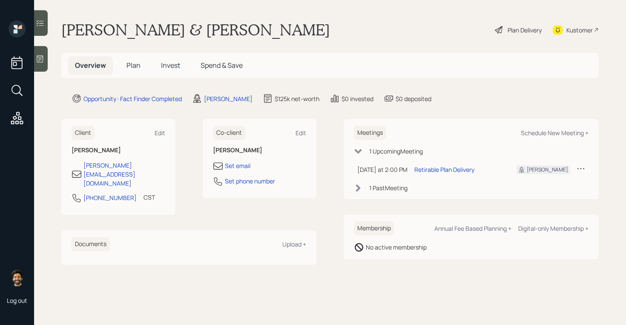
click at [129, 62] on span "Plan" at bounding box center [134, 65] width 14 height 9
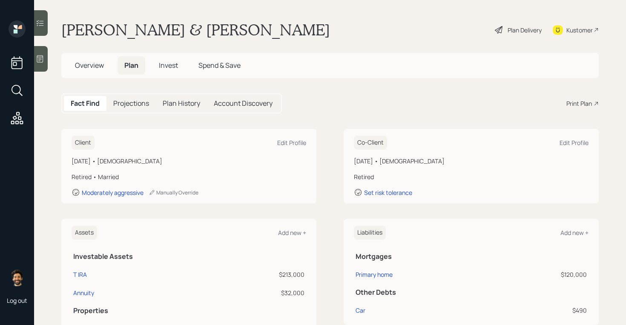
click at [86, 70] on h5 "Overview" at bounding box center [89, 65] width 43 height 18
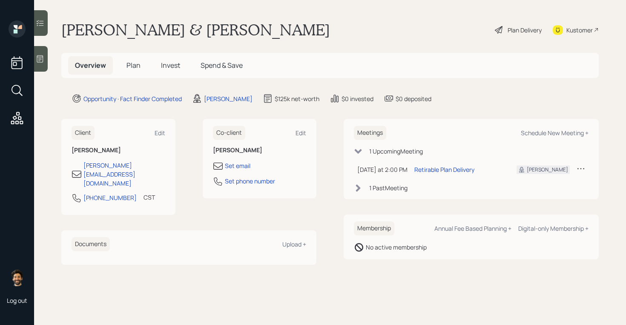
click at [135, 72] on h5 "Plan" at bounding box center [134, 65] width 28 height 18
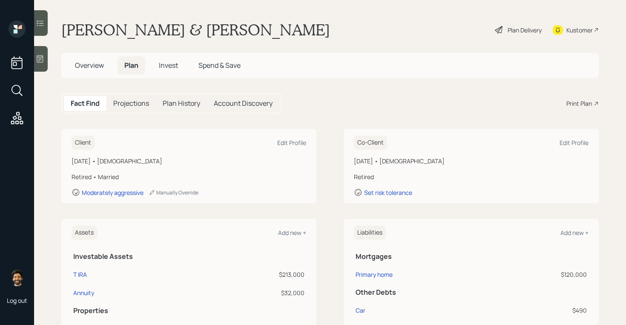
click at [577, 106] on div "Print Plan" at bounding box center [580, 103] width 26 height 9
click at [46, 58] on div at bounding box center [41, 59] width 14 height 26
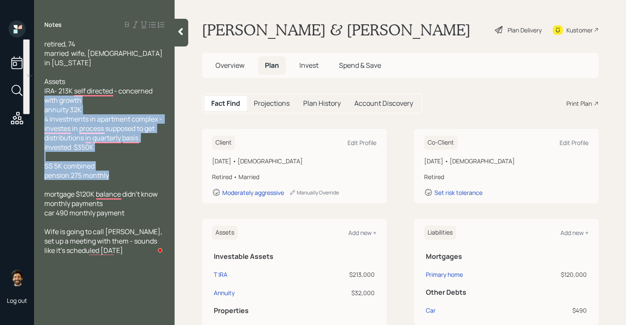
drag, startPoint x: 116, startPoint y: 178, endPoint x: 47, endPoint y: 96, distance: 107.1
click at [47, 96] on div "retired, 74 married wife, [DEMOGRAPHIC_DATA] in [US_STATE] Assets IRA- 213K sel…" at bounding box center [104, 147] width 120 height 216
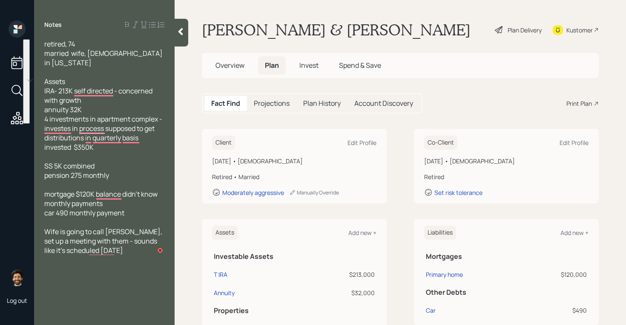
click at [50, 87] on span "Assets IRA- 213K self directed - concerned with growth annuity 32K 4 investment…" at bounding box center [103, 114] width 119 height 75
click at [181, 38] on div at bounding box center [182, 33] width 14 height 28
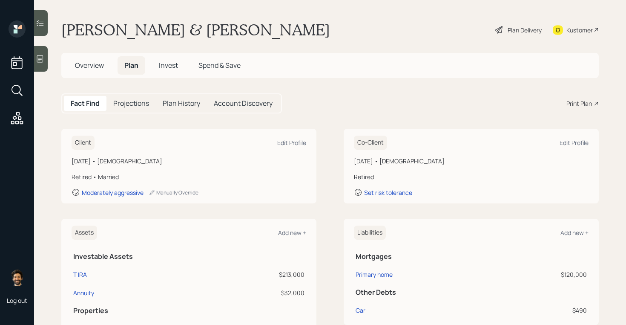
click at [84, 68] on span "Overview" at bounding box center [89, 65] width 29 height 9
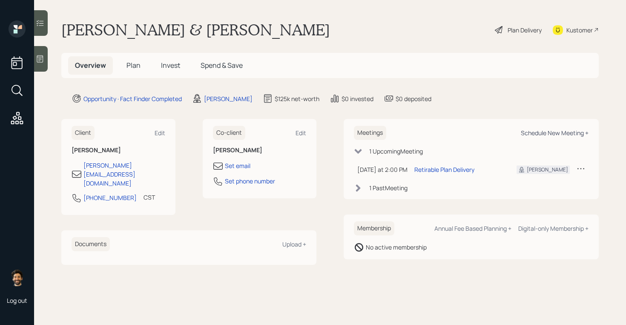
click at [550, 130] on div "Schedule New Meeting +" at bounding box center [555, 133] width 68 height 8
select select "f14b762f-c7c2-4b89-9227-8fa891345eea"
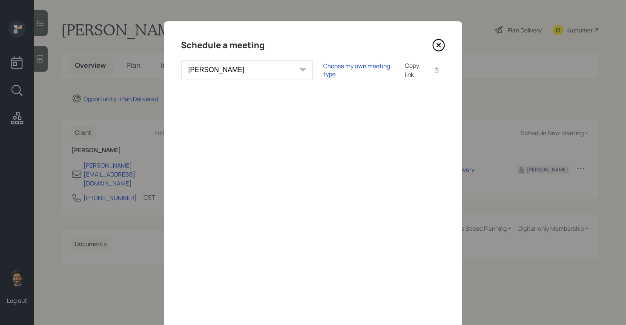
click at [437, 43] on icon at bounding box center [439, 45] width 13 height 13
